Goal: Task Accomplishment & Management: Manage account settings

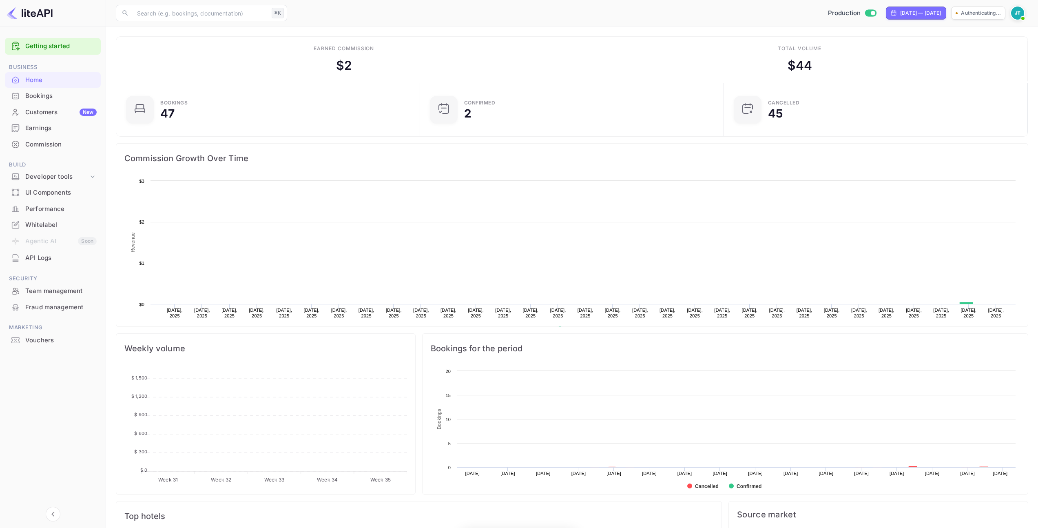
scroll to position [126, 293]
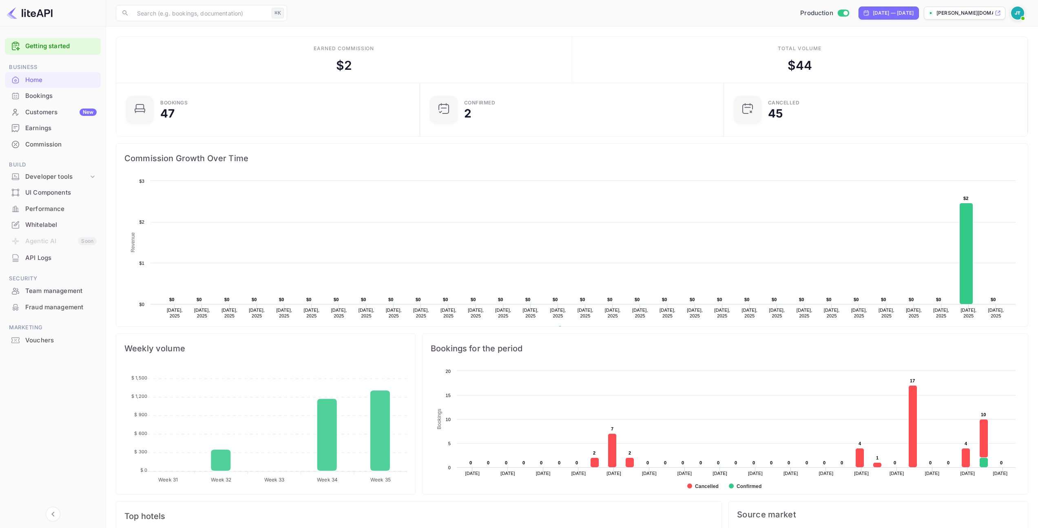
click at [93, 94] on div "Bookings" at bounding box center [60, 95] width 71 height 9
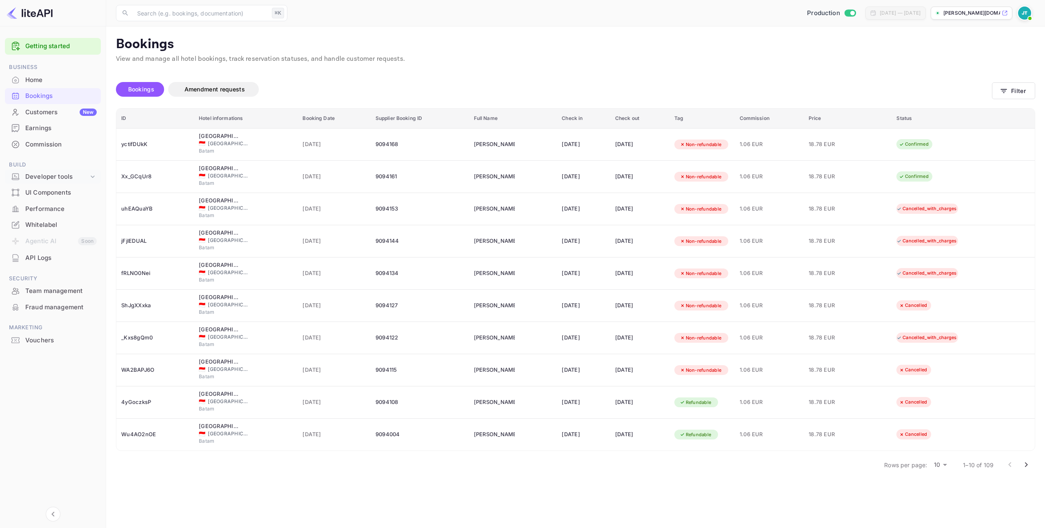
click at [74, 179] on div "Developer tools" at bounding box center [56, 176] width 63 height 9
click at [59, 214] on link "Webhooks" at bounding box center [56, 215] width 76 height 9
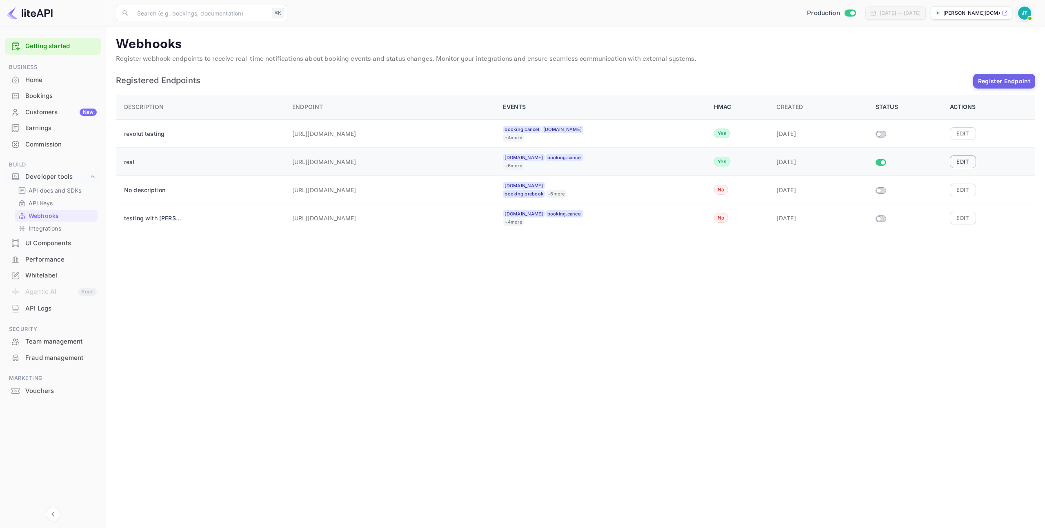
click at [972, 164] on button "Edit" at bounding box center [963, 161] width 26 height 12
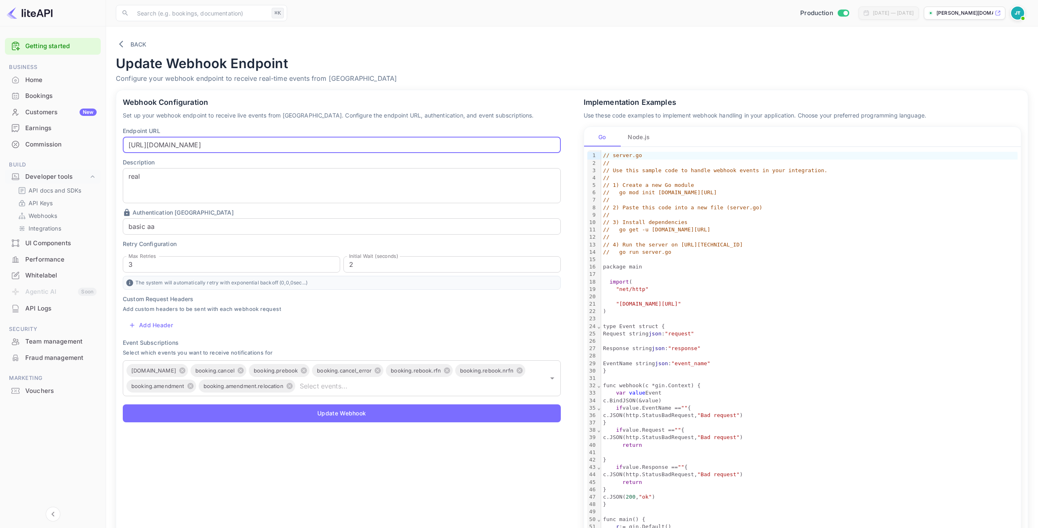
click at [306, 147] on input "[URL][DOMAIN_NAME]" at bounding box center [342, 145] width 438 height 16
click at [306, 146] on input "[URL][DOMAIN_NAME]" at bounding box center [342, 145] width 438 height 16
click at [308, 143] on input "[URL][DOMAIN_NAME]" at bounding box center [342, 145] width 438 height 16
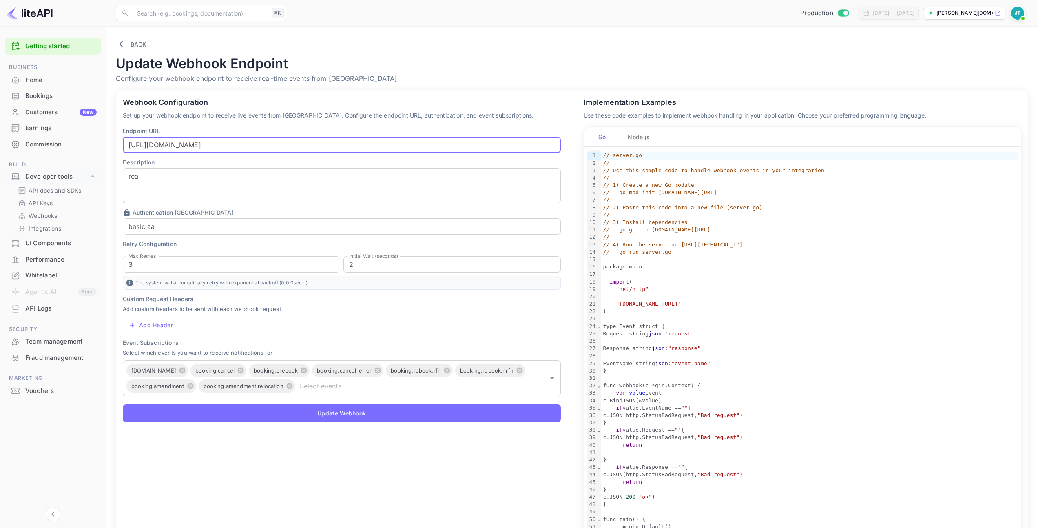
click at [308, 143] on input "[URL][DOMAIN_NAME]" at bounding box center [342, 145] width 438 height 16
paste input "290c22e3fdd35078d87e03bbf1d16f73"
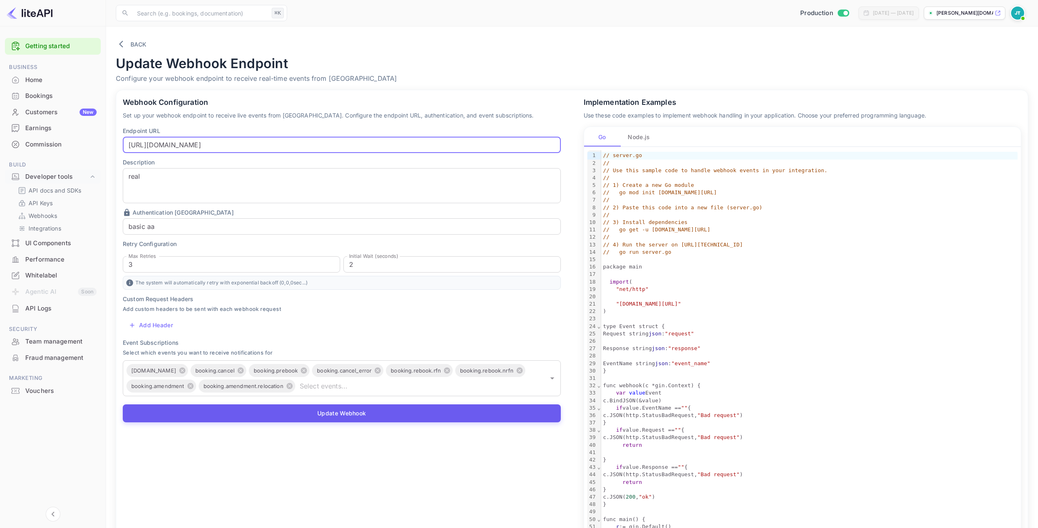
type input "[URL][DOMAIN_NAME]"
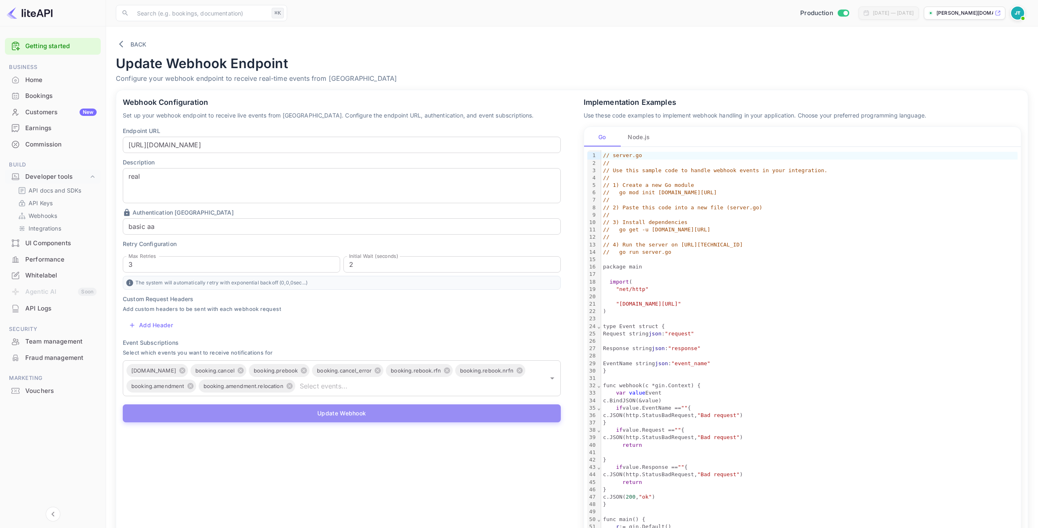
click at [400, 411] on button "Update Webhook" at bounding box center [342, 413] width 438 height 18
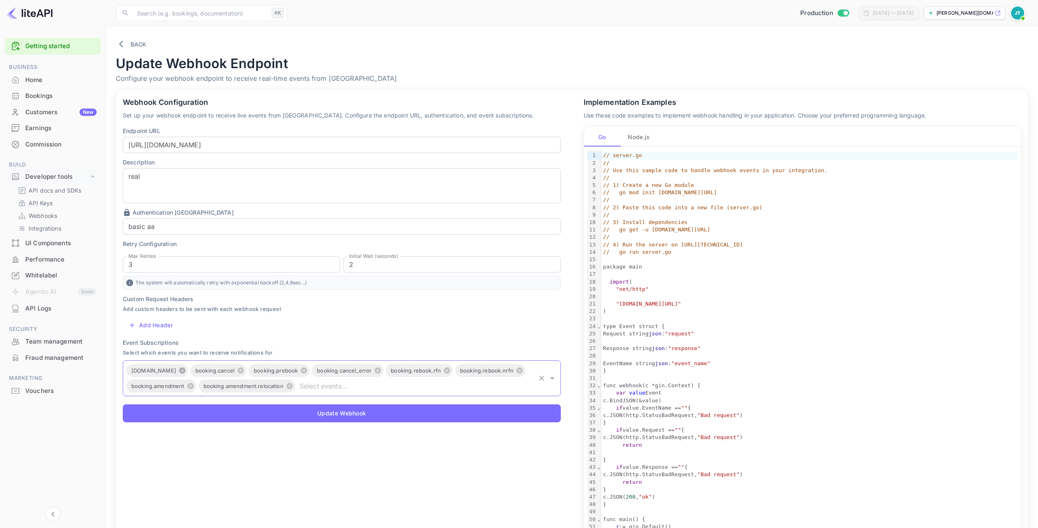
click at [179, 369] on icon at bounding box center [182, 370] width 7 height 7
click at [241, 371] on icon at bounding box center [240, 371] width 6 height 6
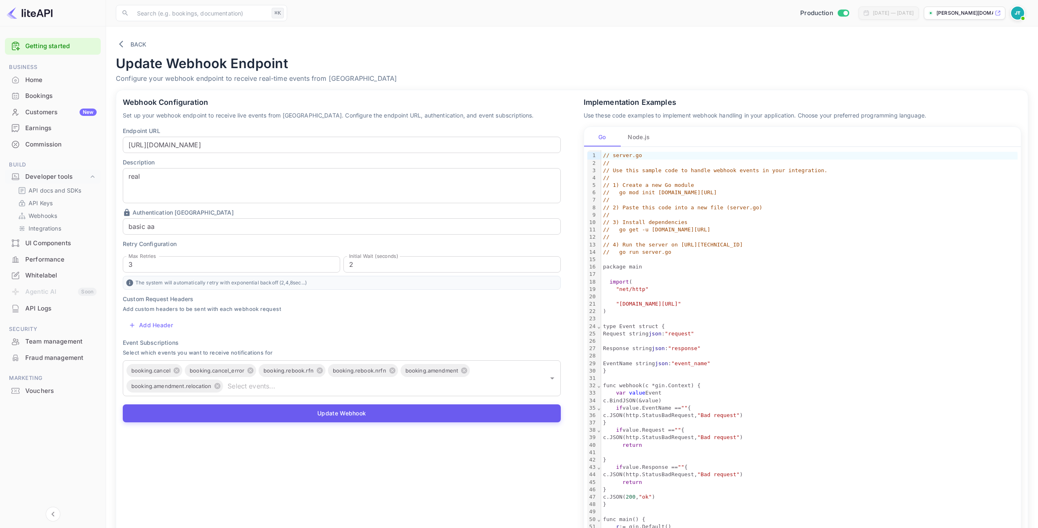
click at [364, 414] on button "Update Webhook" at bounding box center [342, 413] width 438 height 18
